Goal: Task Accomplishment & Management: Use online tool/utility

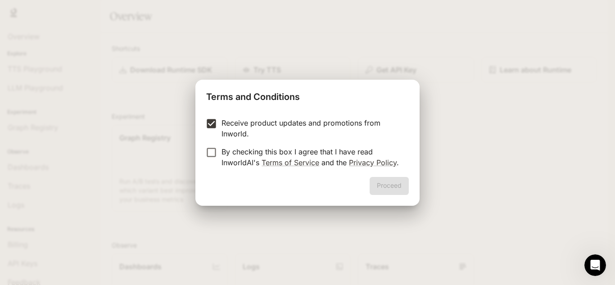
click at [211, 143] on form "Receive product updates and promotions from Inworld. By checking this box I agr…" at bounding box center [307, 142] width 202 height 50
click at [398, 192] on button "Proceed" at bounding box center [388, 186] width 39 height 18
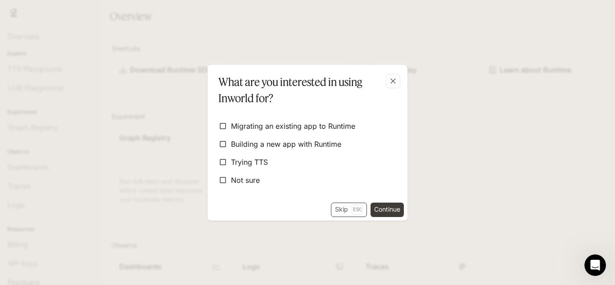
click at [346, 208] on button "Skip Esc" at bounding box center [349, 209] width 36 height 14
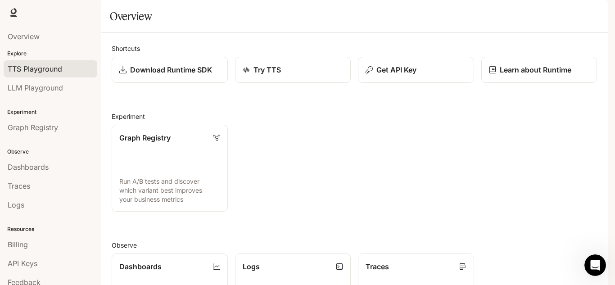
click at [63, 75] on link "TTS Playground" at bounding box center [51, 68] width 94 height 17
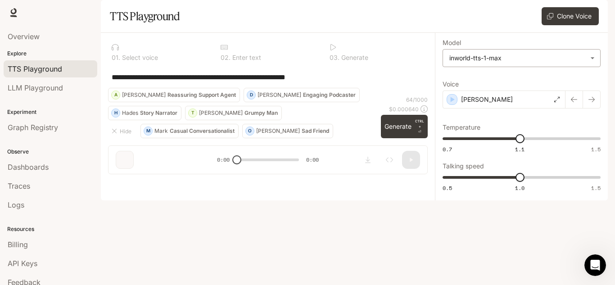
click at [477, 78] on body "**********" at bounding box center [307, 142] width 615 height 285
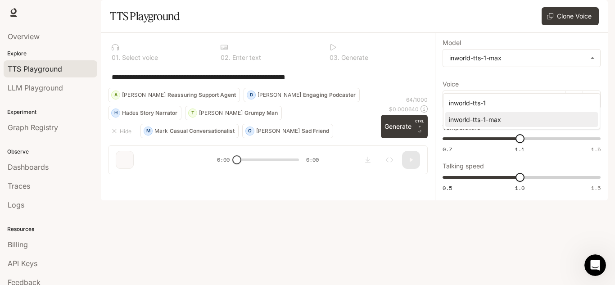
click at [478, 81] on div at bounding box center [307, 142] width 615 height 285
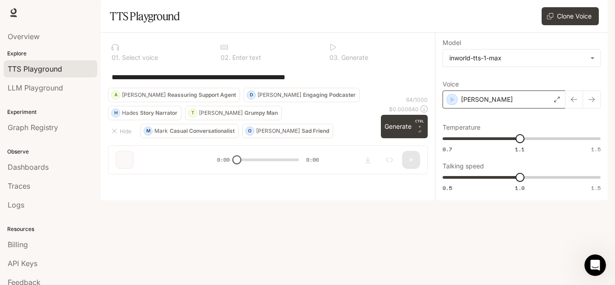
click at [477, 104] on p "Dennis" at bounding box center [487, 99] width 52 height 9
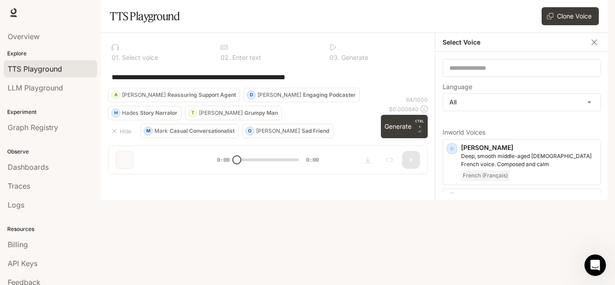
click at [594, 52] on div "Select Voice" at bounding box center [521, 42] width 173 height 19
click at [594, 47] on icon "button" at bounding box center [593, 42] width 9 height 9
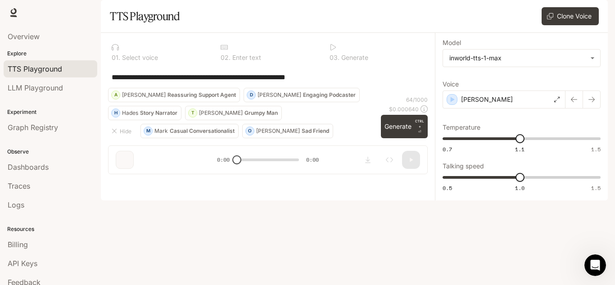
drag, startPoint x: 233, startPoint y: 254, endPoint x: 259, endPoint y: 260, distance: 26.0
click at [259, 181] on div "**********" at bounding box center [268, 107] width 334 height 148
click at [182, 82] on textarea "**********" at bounding box center [268, 77] width 312 height 10
click at [213, 82] on textarea "**********" at bounding box center [268, 77] width 312 height 10
click at [44, 131] on span "Graph Registry" at bounding box center [33, 127] width 50 height 11
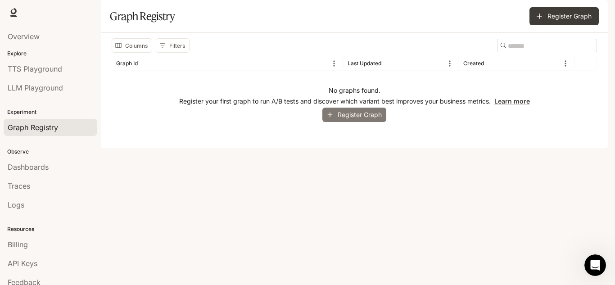
click at [341, 122] on button "Register Graph" at bounding box center [354, 115] width 64 height 15
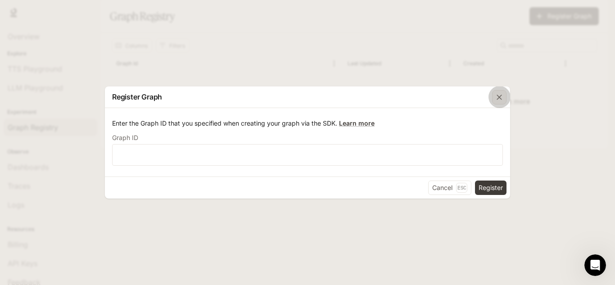
click at [492, 100] on div "button" at bounding box center [499, 97] width 14 height 14
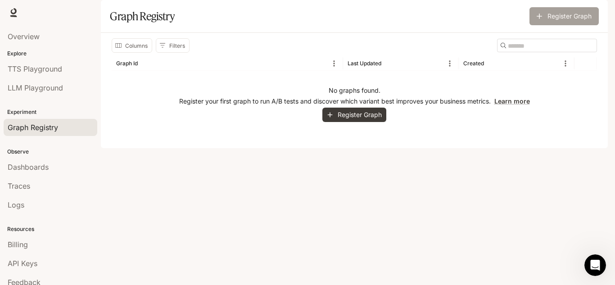
click at [540, 21] on icon "button" at bounding box center [538, 16] width 9 height 9
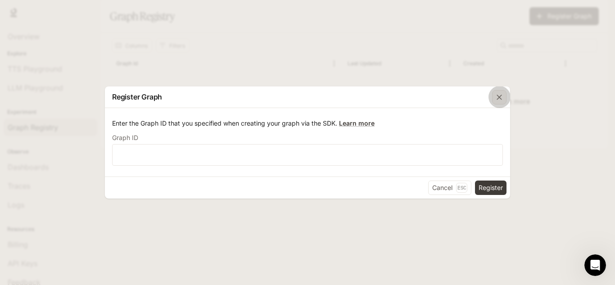
click at [495, 96] on icon "button" at bounding box center [498, 97] width 9 height 9
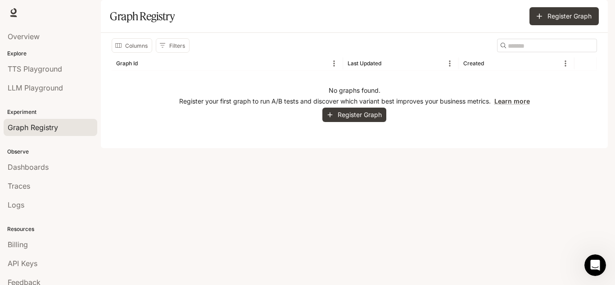
click at [519, 15] on span "Runtime" at bounding box center [510, 12] width 26 height 11
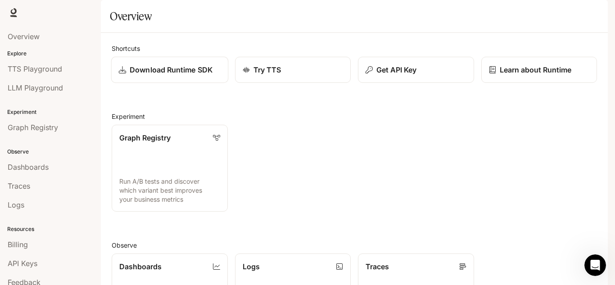
click at [211, 83] on link "Download Runtime SDK" at bounding box center [169, 70] width 117 height 27
click at [8, 18] on div at bounding box center [13, 12] width 13 height 13
click at [16, 14] on icon at bounding box center [13, 12] width 9 height 9
